Goal: Transaction & Acquisition: Obtain resource

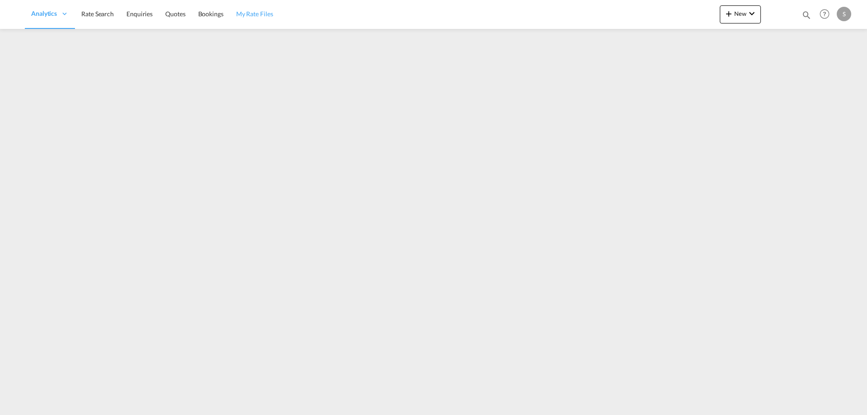
click at [262, 18] on span "My Rate Files" at bounding box center [254, 13] width 37 height 9
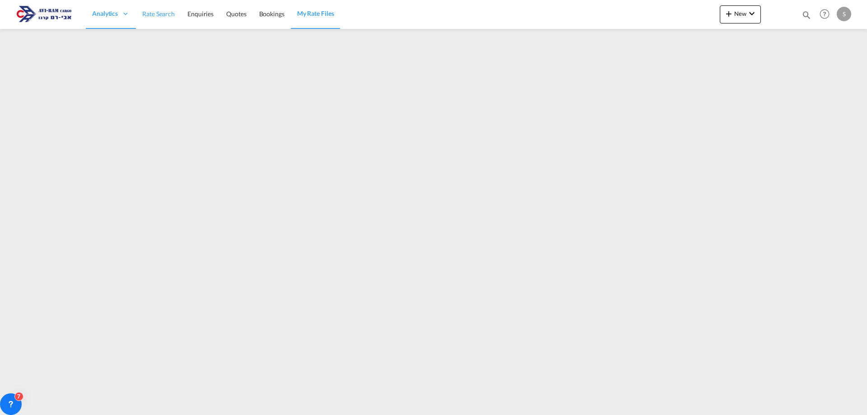
click at [169, 11] on span "Rate Search" at bounding box center [158, 14] width 33 height 8
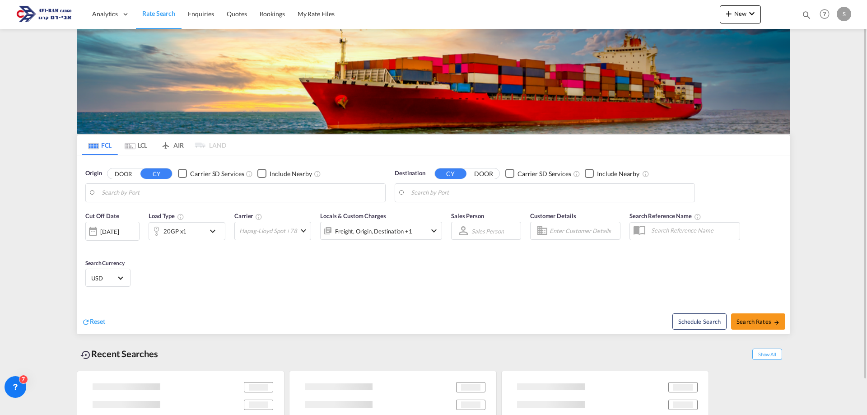
type input "Piraeus, GRPIR"
type input "Ashdod, ILASH"
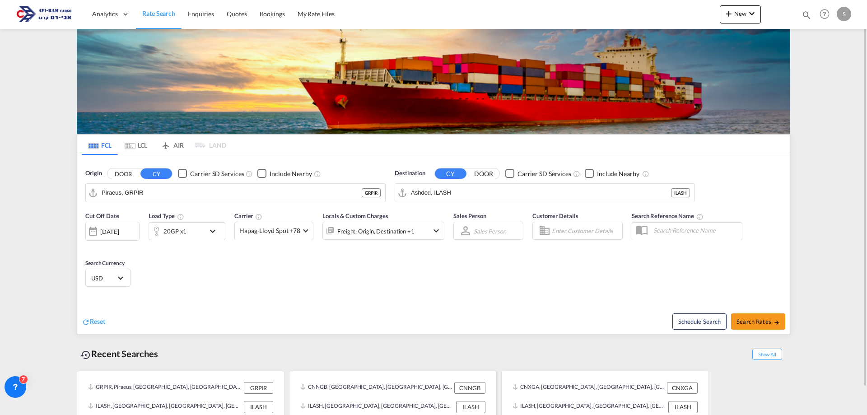
click at [138, 145] on md-tab-item "LCL" at bounding box center [136, 145] width 36 height 20
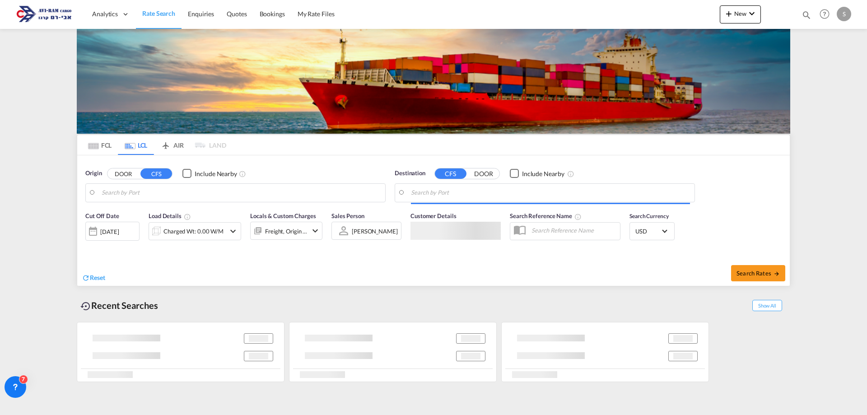
type input "[GEOGRAPHIC_DATA], [GEOGRAPHIC_DATA]"
type input "Ashdod, ILASH"
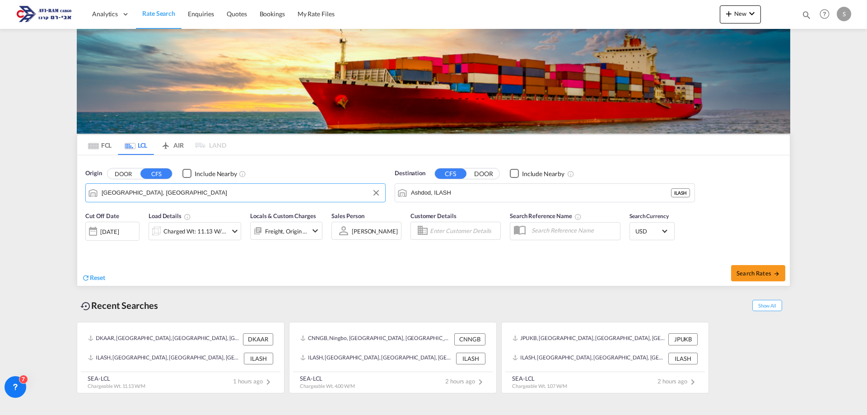
click at [159, 193] on input "[GEOGRAPHIC_DATA], [GEOGRAPHIC_DATA]" at bounding box center [241, 193] width 279 height 14
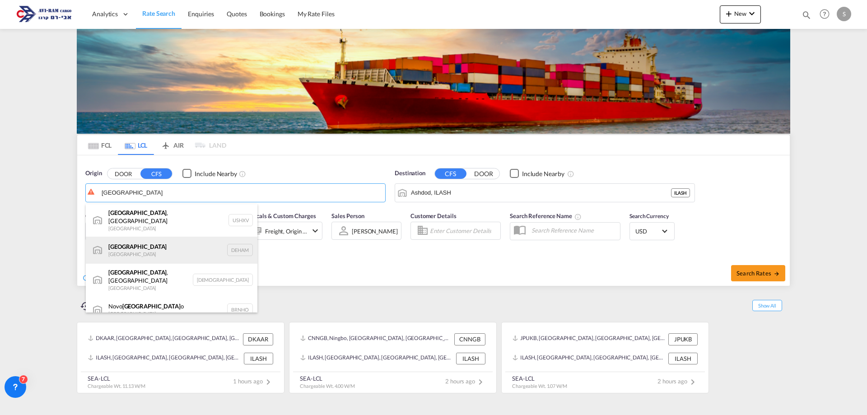
click at [155, 246] on div "[GEOGRAPHIC_DATA] [GEOGRAPHIC_DATA] DEHAM" at bounding box center [172, 250] width 172 height 27
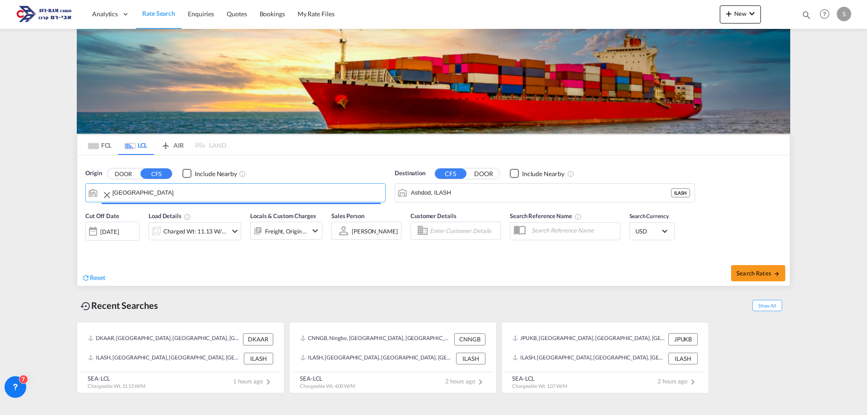
type input "[GEOGRAPHIC_DATA], [GEOGRAPHIC_DATA]"
drag, startPoint x: 200, startPoint y: 231, endPoint x: 180, endPoint y: 247, distance: 25.0
click at [200, 231] on div "Charged Wt: 11.13 W/M" at bounding box center [195, 231] width 64 height 13
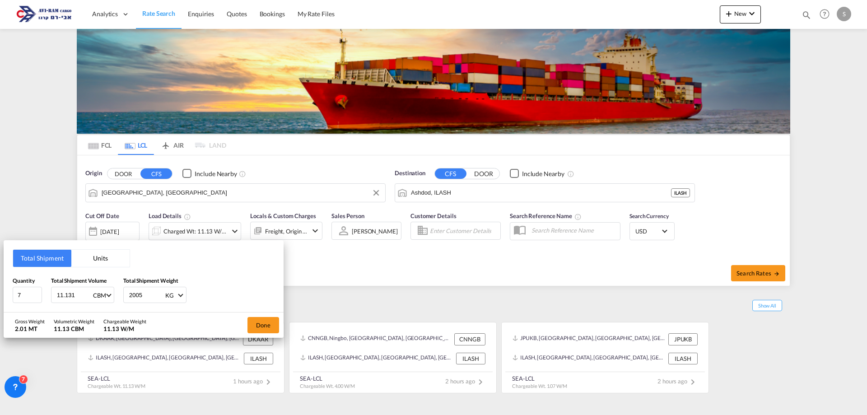
click at [97, 258] on button "Units" at bounding box center [100, 258] width 58 height 17
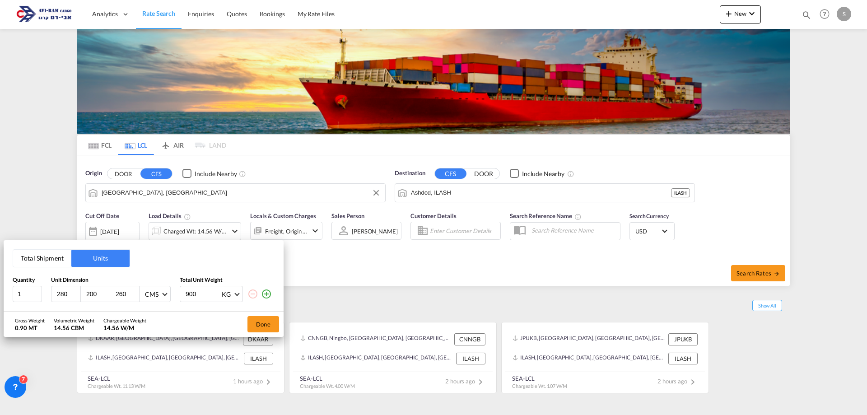
click at [69, 296] on input "280" at bounding box center [68, 294] width 24 height 8
type input "2"
type input "120"
type input "80"
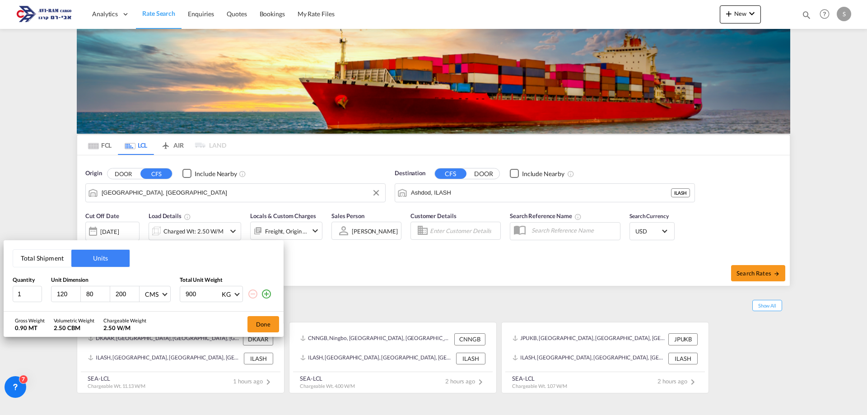
type input "200"
type input "250"
drag, startPoint x: 129, startPoint y: 294, endPoint x: 92, endPoint y: 309, distance: 40.7
click at [92, 309] on div "Total Shipment Units Quantity Unit Dimension Total Unit Weight 1 120 80 200 CMS…" at bounding box center [144, 275] width 280 height 71
type input "230"
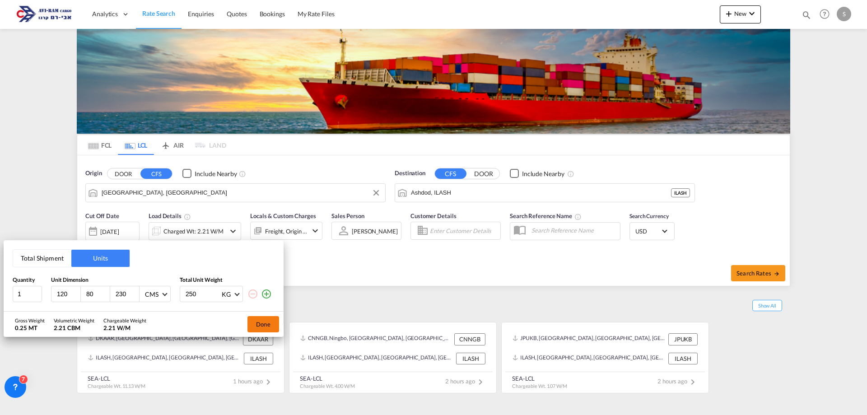
click at [266, 325] on button "Done" at bounding box center [263, 324] width 32 height 16
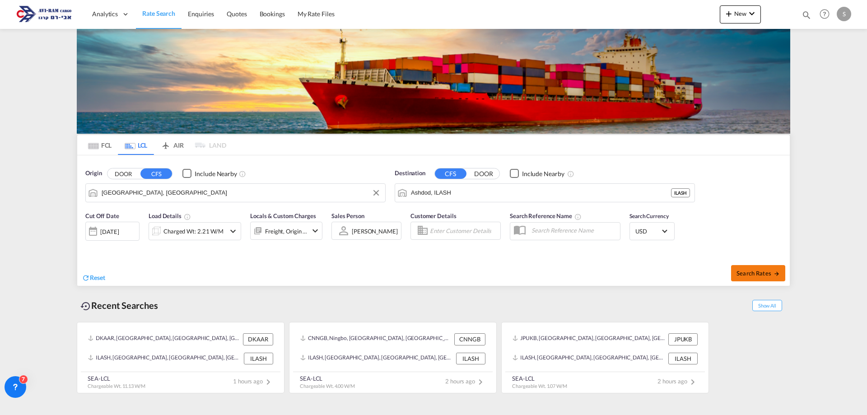
click at [747, 273] on span "Search Rates" at bounding box center [758, 273] width 43 height 7
type input "DEHAM to ILASH / [DATE]"
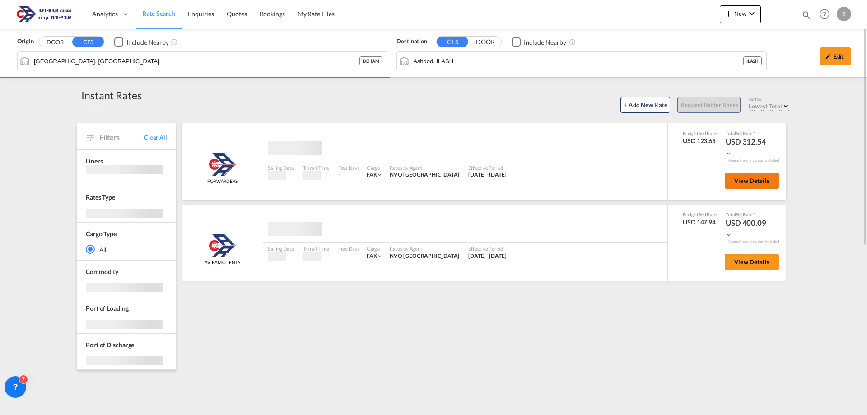
click at [744, 178] on span "View Details" at bounding box center [751, 180] width 35 height 7
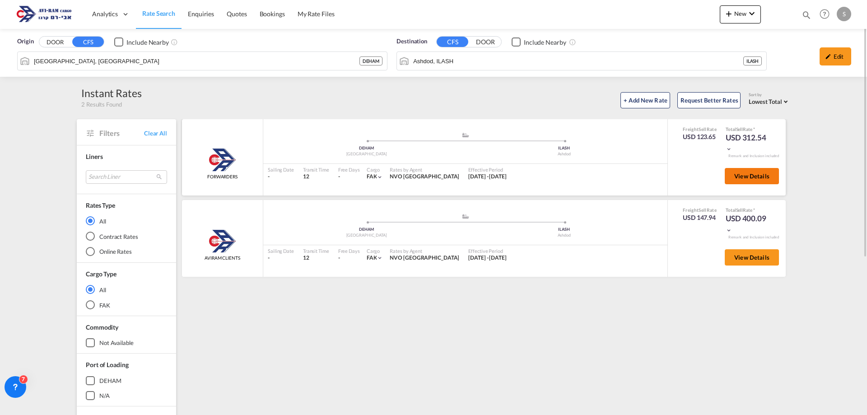
click at [758, 174] on span "View Details" at bounding box center [751, 175] width 35 height 7
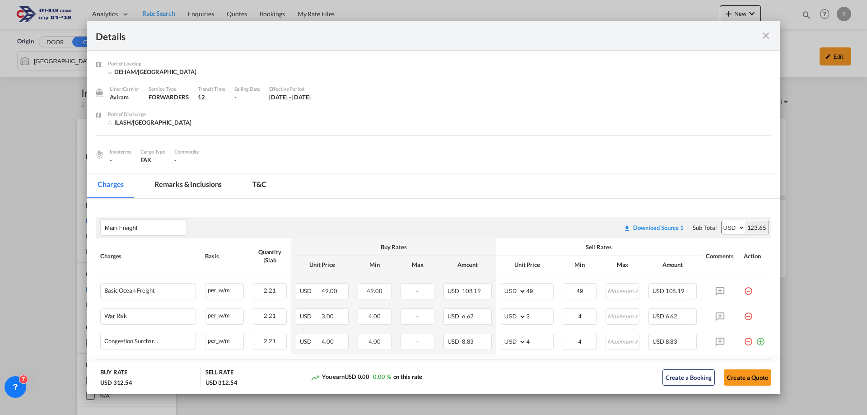
scroll to position [135, 0]
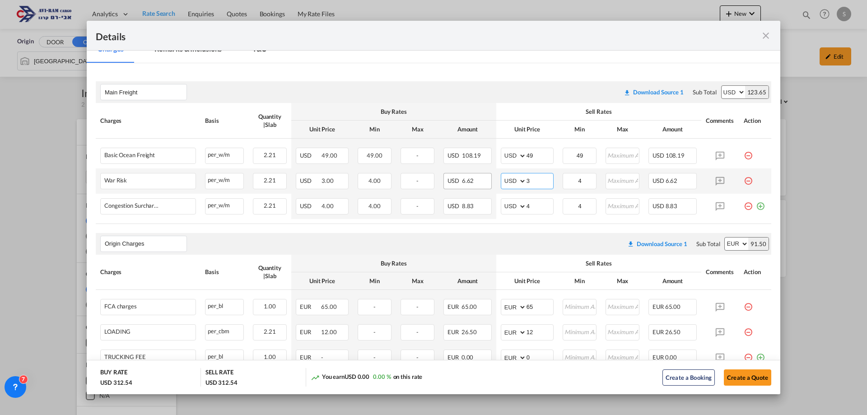
drag, startPoint x: 539, startPoint y: 180, endPoint x: 448, endPoint y: 176, distance: 91.3
click at [449, 176] on tr "War Risk Please Enter Already Exists per_w/m per_w/m can not applied for this c…" at bounding box center [434, 180] width 676 height 25
type input "2"
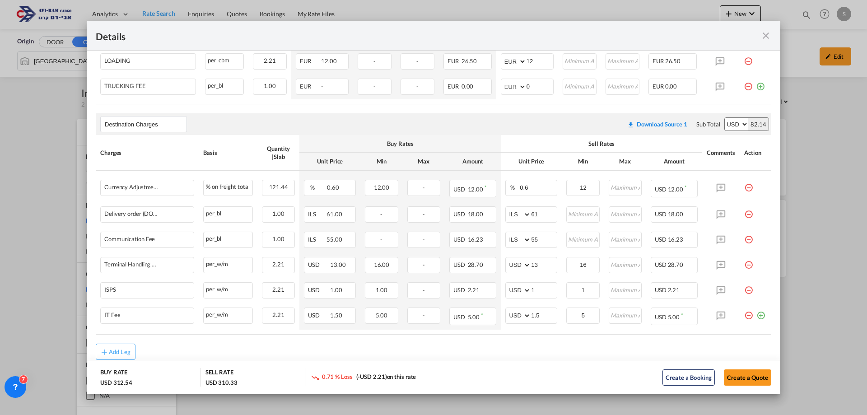
scroll to position [361, 0]
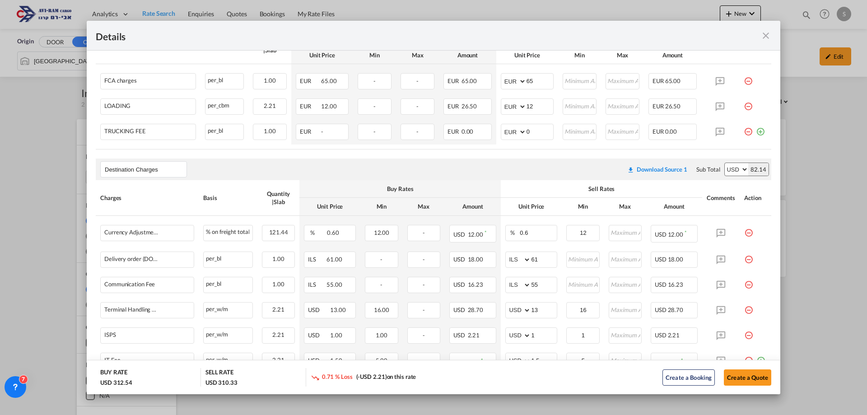
type input "2"
click at [746, 131] on md-icon "icon-minus-circle-outline red-400-fg pt-7" at bounding box center [748, 128] width 9 height 9
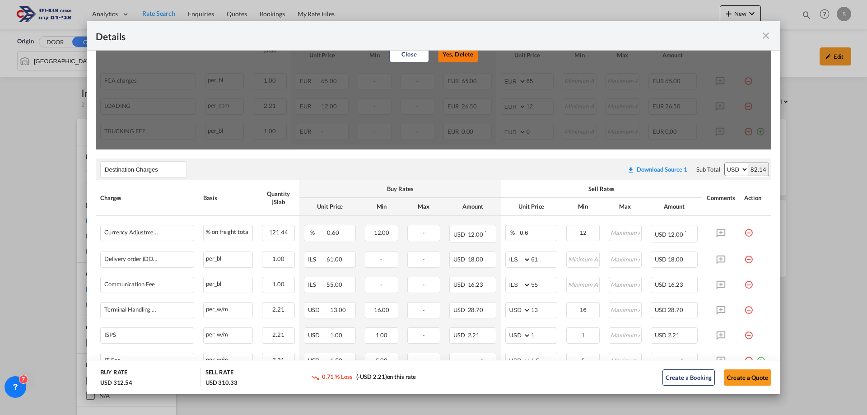
drag, startPoint x: 439, startPoint y: 57, endPoint x: 549, endPoint y: 102, distance: 118.1
click at [440, 57] on button "Yes, Delete" at bounding box center [458, 54] width 40 height 16
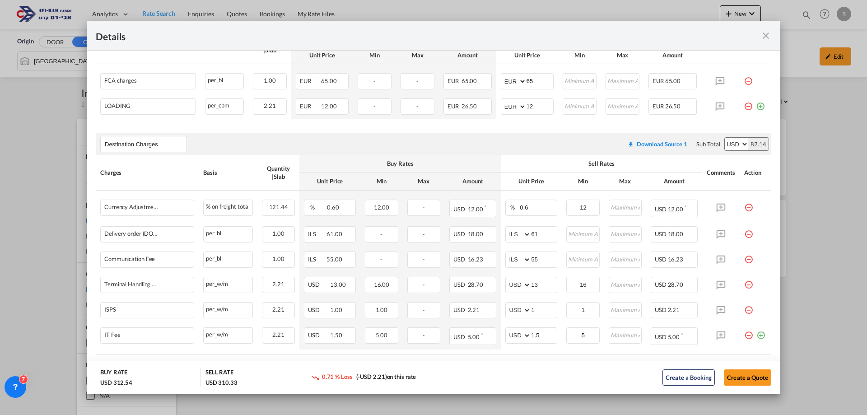
drag, startPoint x: 739, startPoint y: 107, endPoint x: 680, endPoint y: 104, distance: 59.6
click at [744, 107] on md-icon "icon-minus-circle-outline red-400-fg pt-7" at bounding box center [748, 102] width 9 height 9
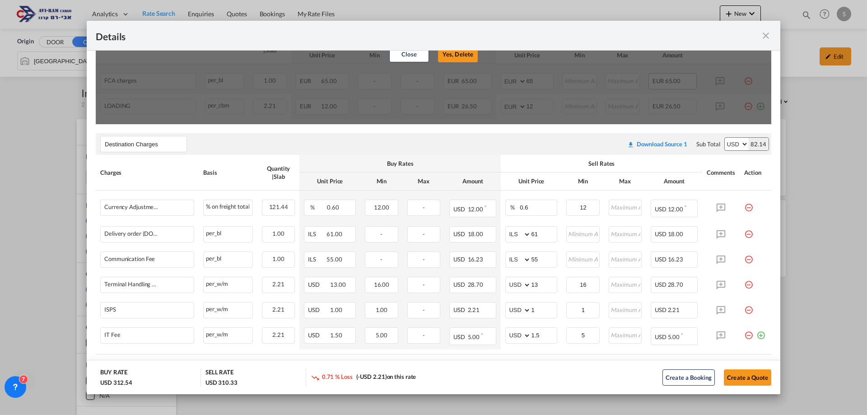
drag, startPoint x: 466, startPoint y: 58, endPoint x: 673, endPoint y: 77, distance: 207.6
click at [467, 58] on button "Yes, Delete" at bounding box center [458, 54] width 40 height 16
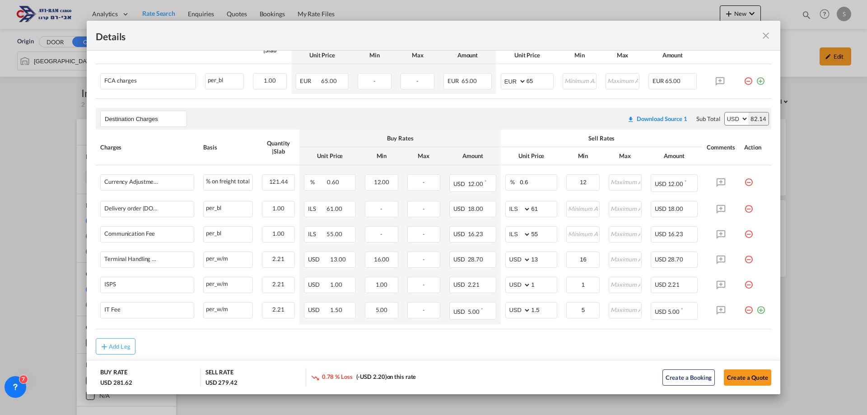
drag, startPoint x: 741, startPoint y: 80, endPoint x: 630, endPoint y: 82, distance: 110.6
click at [744, 80] on md-icon "icon-minus-circle-outline red-400-fg pt-7" at bounding box center [748, 77] width 9 height 9
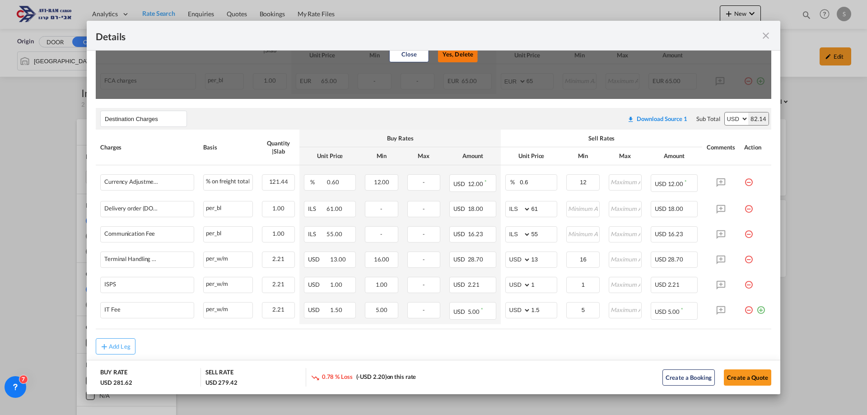
click at [467, 53] on button "Yes, Delete" at bounding box center [458, 54] width 40 height 16
type input "Destination Charges"
select select "string:USD"
type input "0.6"
type input "12"
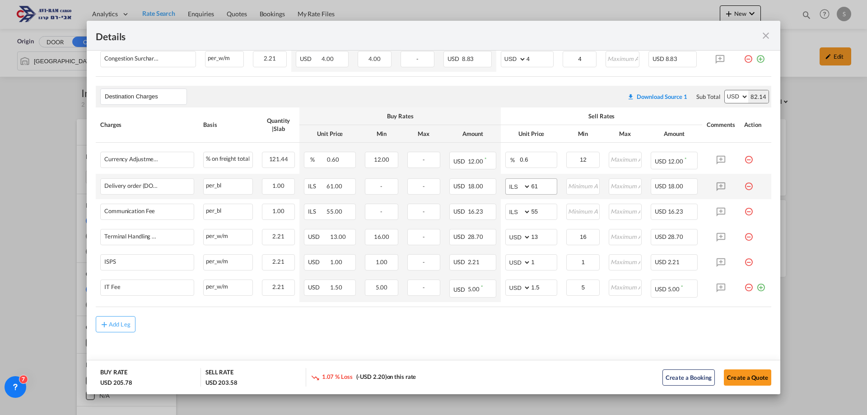
scroll to position [282, 0]
drag, startPoint x: 535, startPoint y: 182, endPoint x: 487, endPoint y: 186, distance: 48.0
click at [487, 186] on tr "Delivery order (DO Fee) Please Enter Already Exists per_bl per_bl can not appli…" at bounding box center [434, 186] width 676 height 25
type input "116"
type input "66"
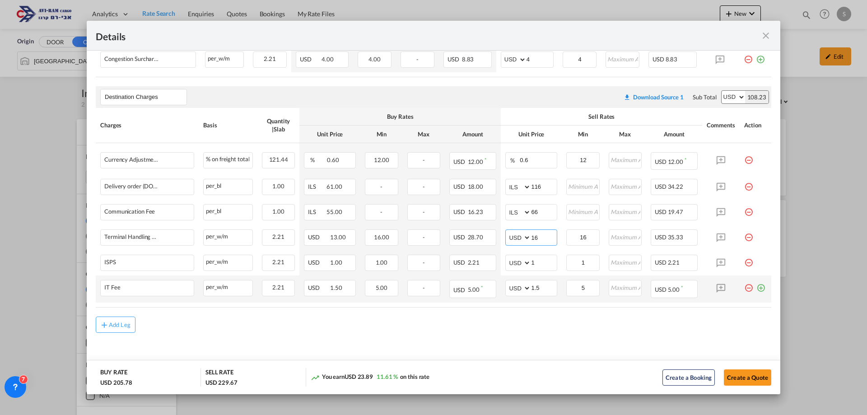
type input "16"
click at [756, 289] on md-icon "icon-plus-circle-outline green-400-fg" at bounding box center [760, 284] width 9 height 9
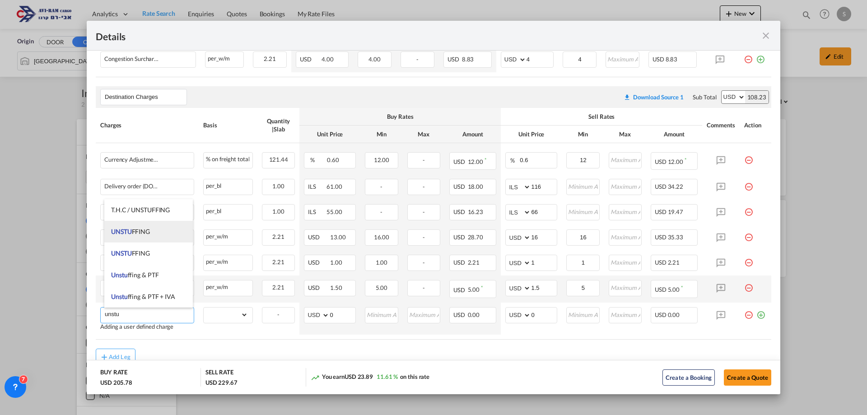
click at [146, 234] on span "UNSTU FFING" at bounding box center [130, 232] width 39 height 8
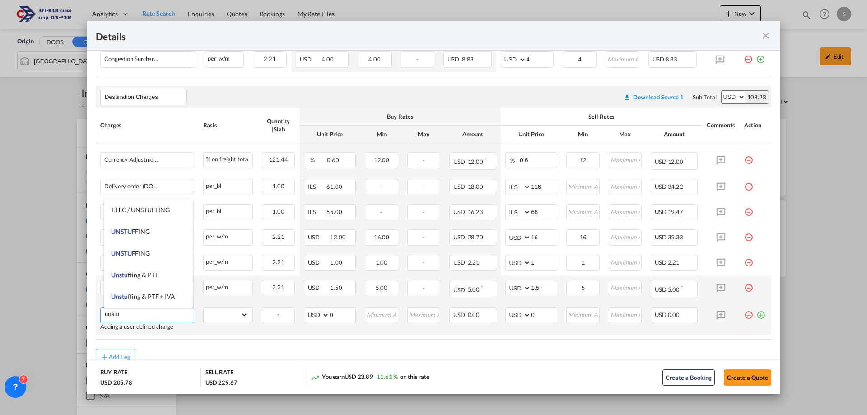
type input "UNSTUFFING"
click at [212, 317] on select "gross_weight volumetric_weight per_shipment per_bl per_km per_hawb per_kg flat …" at bounding box center [226, 315] width 44 height 14
select select "per_ton"
click at [204, 308] on select "gross_weight volumetric_weight per_shipment per_bl per_km per_hawb per_kg flat …" at bounding box center [226, 315] width 44 height 14
drag, startPoint x: 531, startPoint y: 312, endPoint x: 478, endPoint y: 308, distance: 52.5
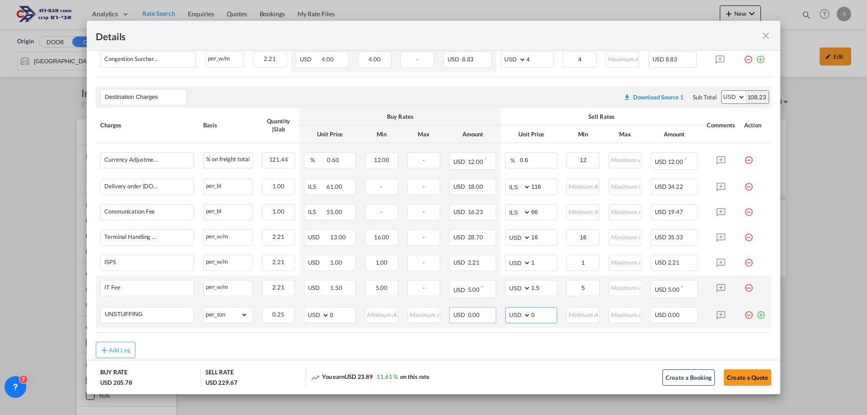
click at [484, 308] on tr "UNSTUFFING Please Enter Already Exists gross_weight volumetric_weight per_shipm…" at bounding box center [434, 315] width 676 height 25
type input "11.6"
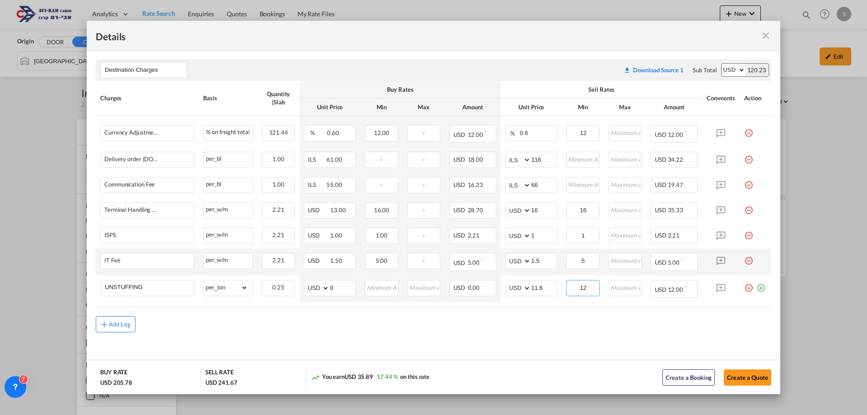
type input "12"
click at [115, 323] on div "Add Leg" at bounding box center [120, 324] width 22 height 5
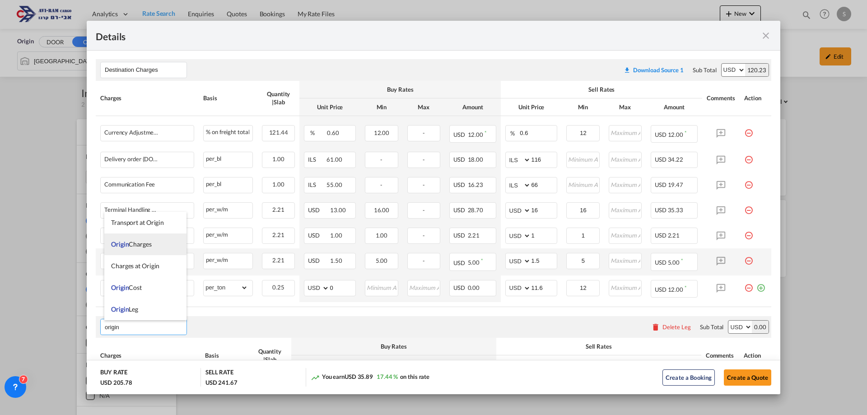
click at [136, 247] on span "Origin Charges" at bounding box center [131, 244] width 41 height 8
type input "Origin Charges"
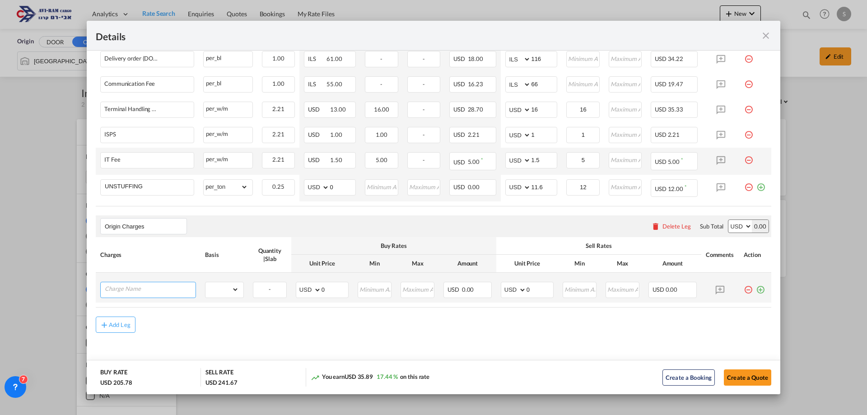
click at [156, 287] on input "Charge Name" at bounding box center [150, 289] width 91 height 14
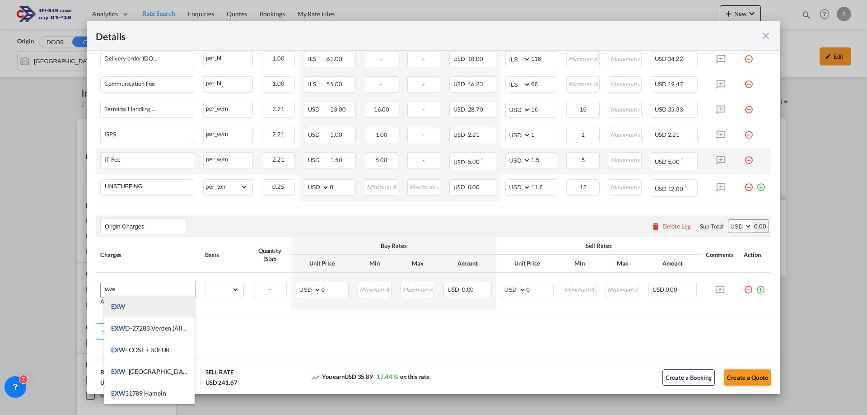
click at [155, 307] on li "EXW" at bounding box center [149, 307] width 90 height 22
type input "EXW"
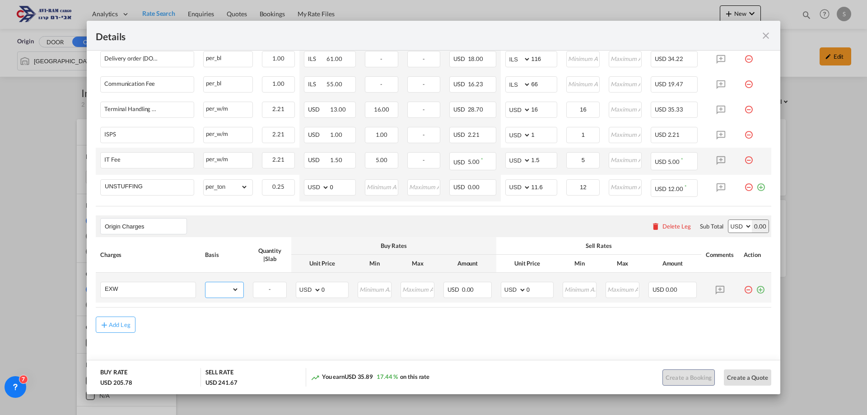
click at [226, 289] on select "gross_weight volumetric_weight per_shipment per_bl per_km per_hawb per_kg flat …" at bounding box center [221, 289] width 33 height 14
select select "per_shipment"
click at [205, 282] on select "gross_weight volumetric_weight per_shipment per_bl per_km per_hawb per_kg flat …" at bounding box center [221, 289] width 33 height 14
click at [509, 288] on select "AED AFN ALL AMD ANG AOA ARS AUD AWG AZN BAM BBD BDT BGN BHD BIF BMD BND [PERSON…" at bounding box center [514, 290] width 23 height 13
select select "string:EUR"
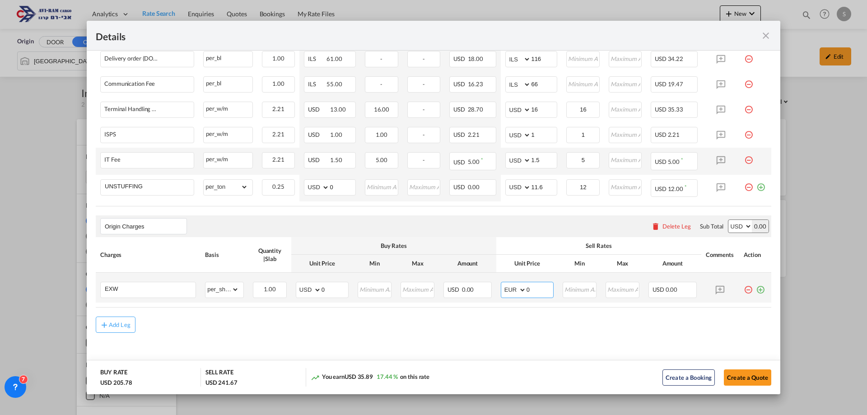
click at [503, 284] on select "AED AFN ALL AMD ANG AOA ARS AUD AWG AZN BAM BBD BDT BGN BHD BIF BMD BND [PERSON…" at bounding box center [514, 290] width 23 height 13
drag, startPoint x: 519, startPoint y: 285, endPoint x: 512, endPoint y: 288, distance: 7.7
click at [512, 288] on md-input-container "AED AFN ALL AMD ANG AOA ARS AUD AWG AZN BAM BBD BDT BGN BHD BIF BMD BND [PERSON…" at bounding box center [527, 290] width 53 height 16
type input "277"
click at [729, 373] on button "Create a Quote" at bounding box center [747, 377] width 47 height 16
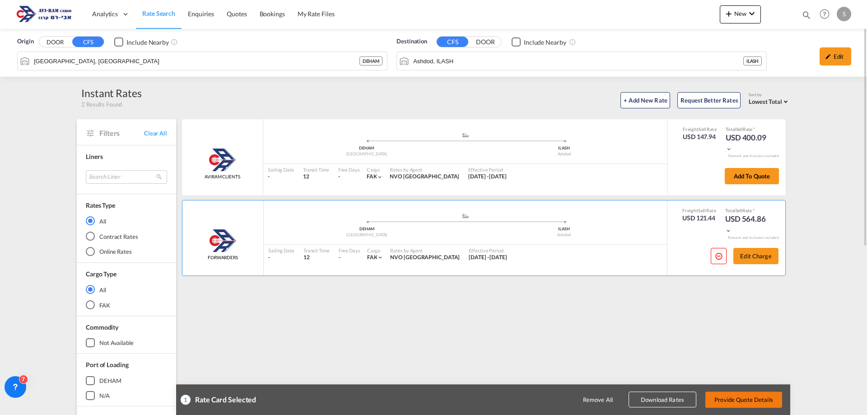
click at [742, 397] on button "Provide Quote Details" at bounding box center [743, 400] width 77 height 16
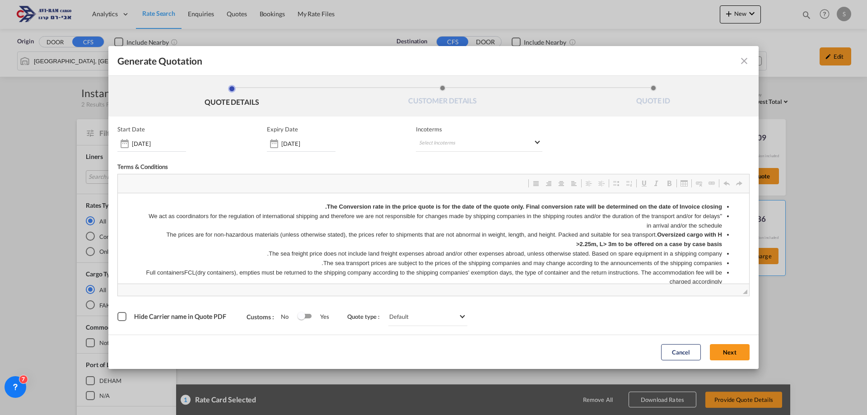
scroll to position [0, 0]
click at [469, 141] on md-select "Select Incoterms CIF - export Cost,Insurance and Freight FOB - export Free on B…" at bounding box center [479, 143] width 126 height 16
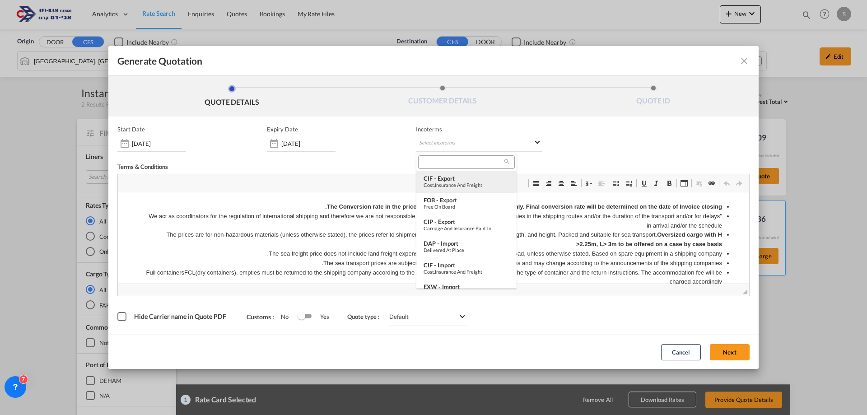
scroll to position [90, 0]
click at [464, 201] on div "Ex Works" at bounding box center [467, 203] width 86 height 6
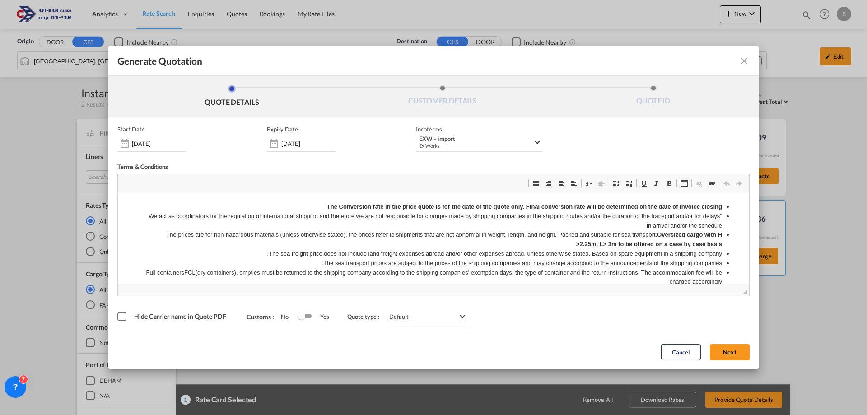
drag, startPoint x: 720, startPoint y: 350, endPoint x: 589, endPoint y: 320, distance: 134.5
click at [721, 350] on button "Next" at bounding box center [730, 352] width 40 height 16
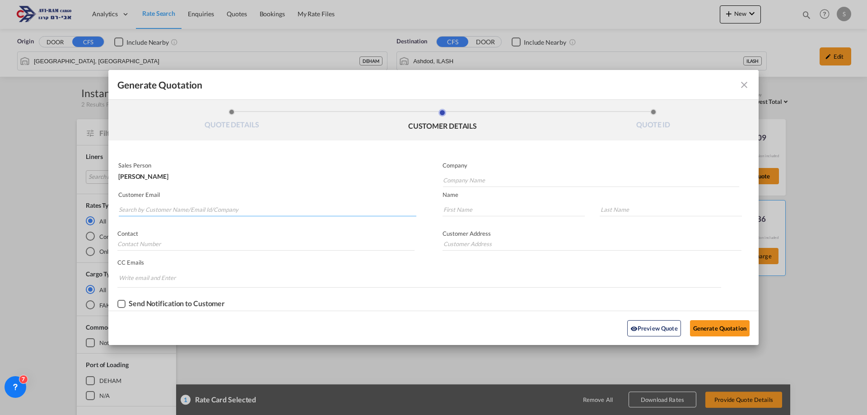
click at [181, 210] on input "Search by Customer Name/Email Id/Company" at bounding box center [268, 210] width 298 height 14
click at [234, 203] on input "Search by Customer Name/Email Id/Company" at bounding box center [268, 210] width 298 height 14
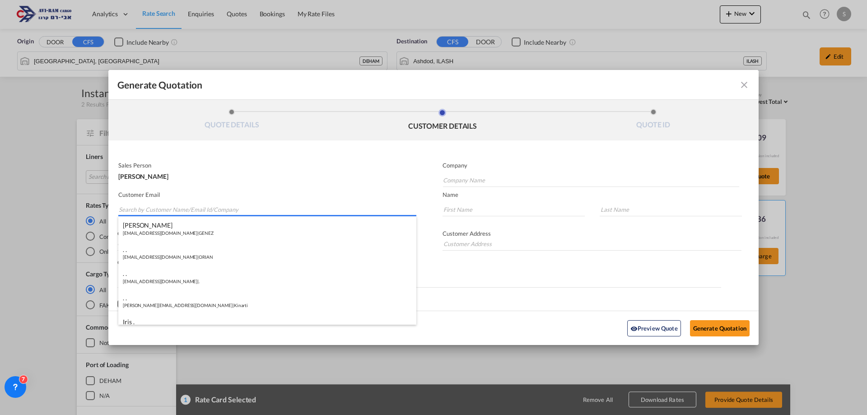
paste input "[EMAIL_ADDRESS][PERSON_NAME][DOMAIN_NAME]"
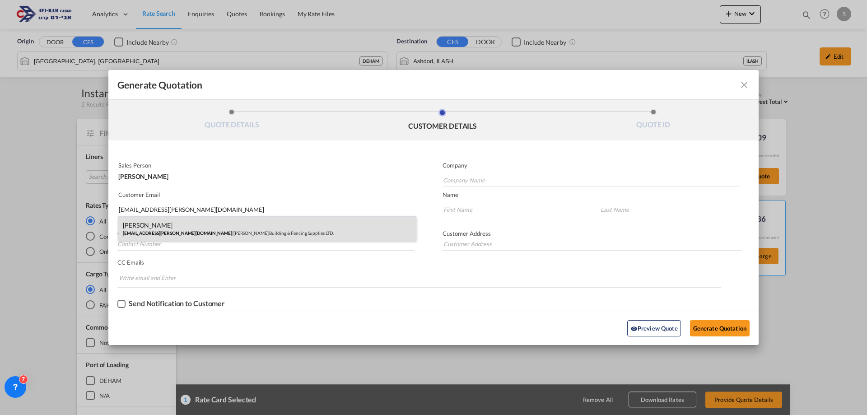
type input "[EMAIL_ADDRESS][PERSON_NAME][DOMAIN_NAME]"
click at [204, 226] on div "[PERSON_NAME] [EMAIL_ADDRESS][PERSON_NAME][DOMAIN_NAME] | [PERSON_NAME] Buildin…" at bounding box center [267, 228] width 298 height 24
type input "[PERSON_NAME] Building & Fencing Supplies LTD."
type input "EYAL"
type input "[PERSON_NAME]"
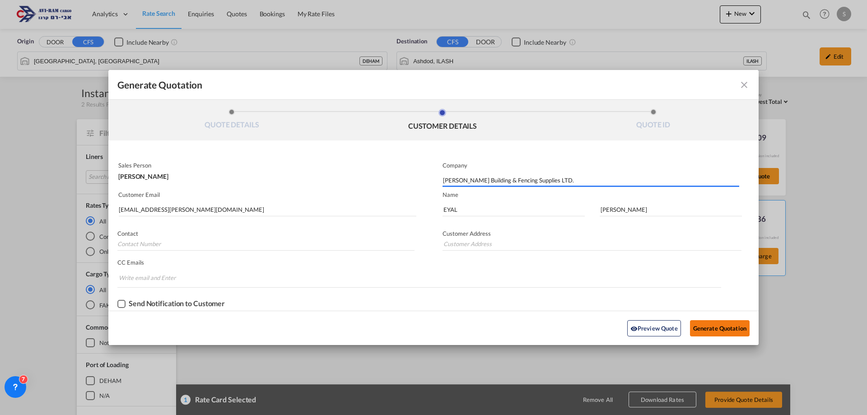
click at [717, 326] on button "Generate Quotation" at bounding box center [720, 328] width 60 height 16
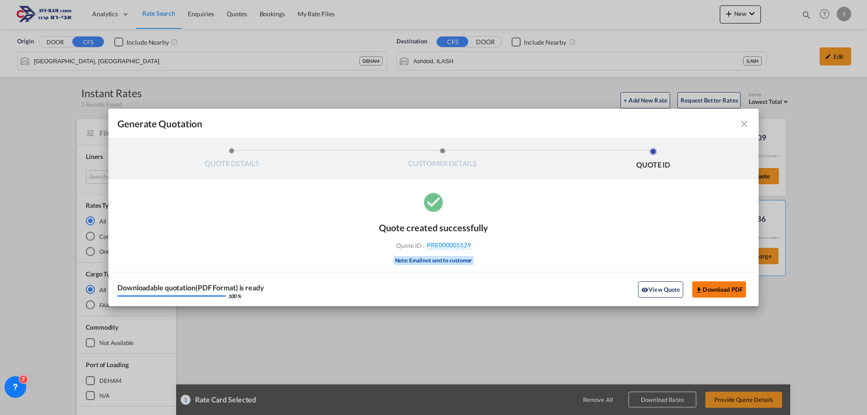
click at [732, 288] on button "Download PDF" at bounding box center [719, 289] width 54 height 16
